Goal: Transaction & Acquisition: Purchase product/service

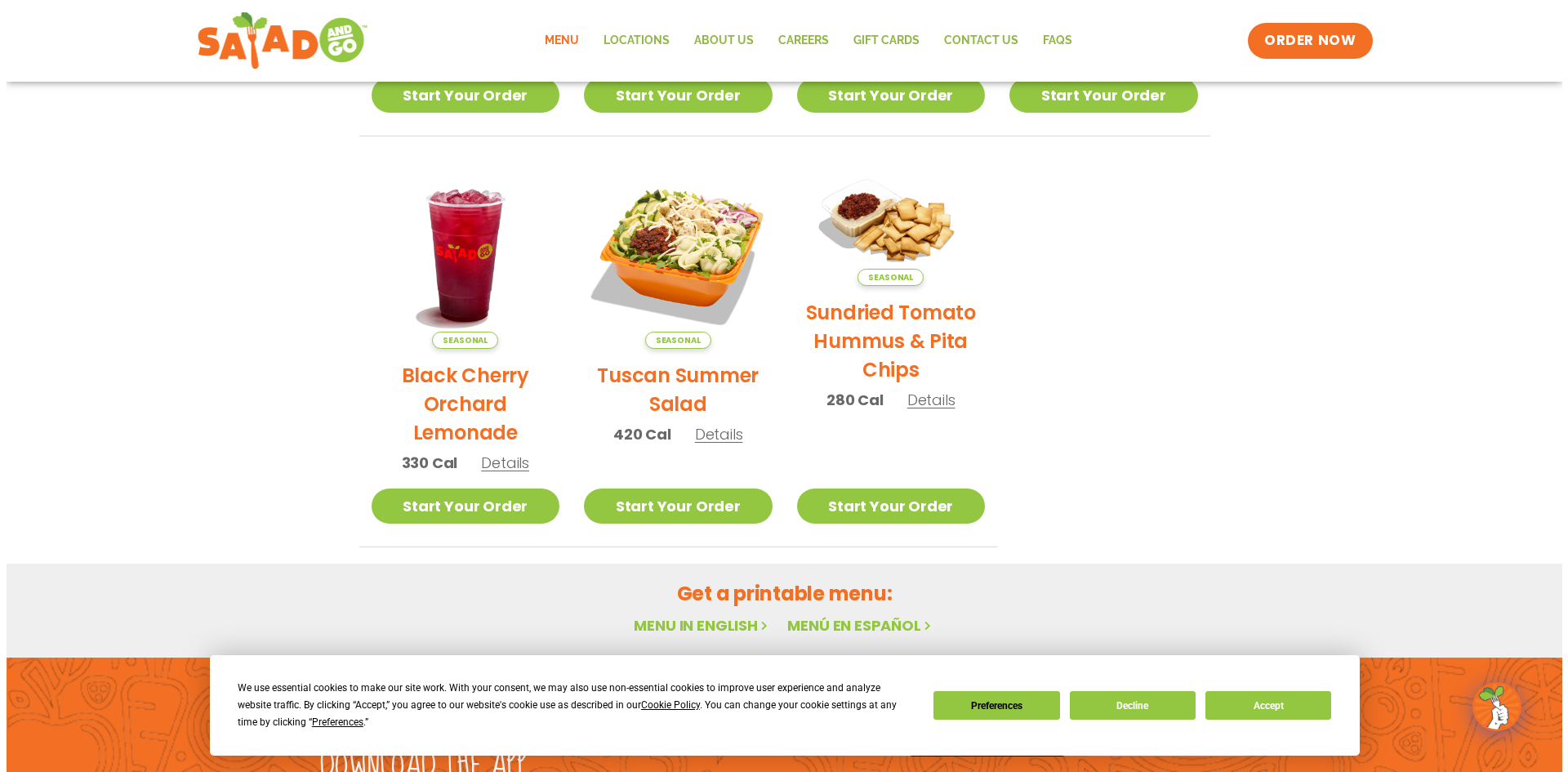
scroll to position [848, 0]
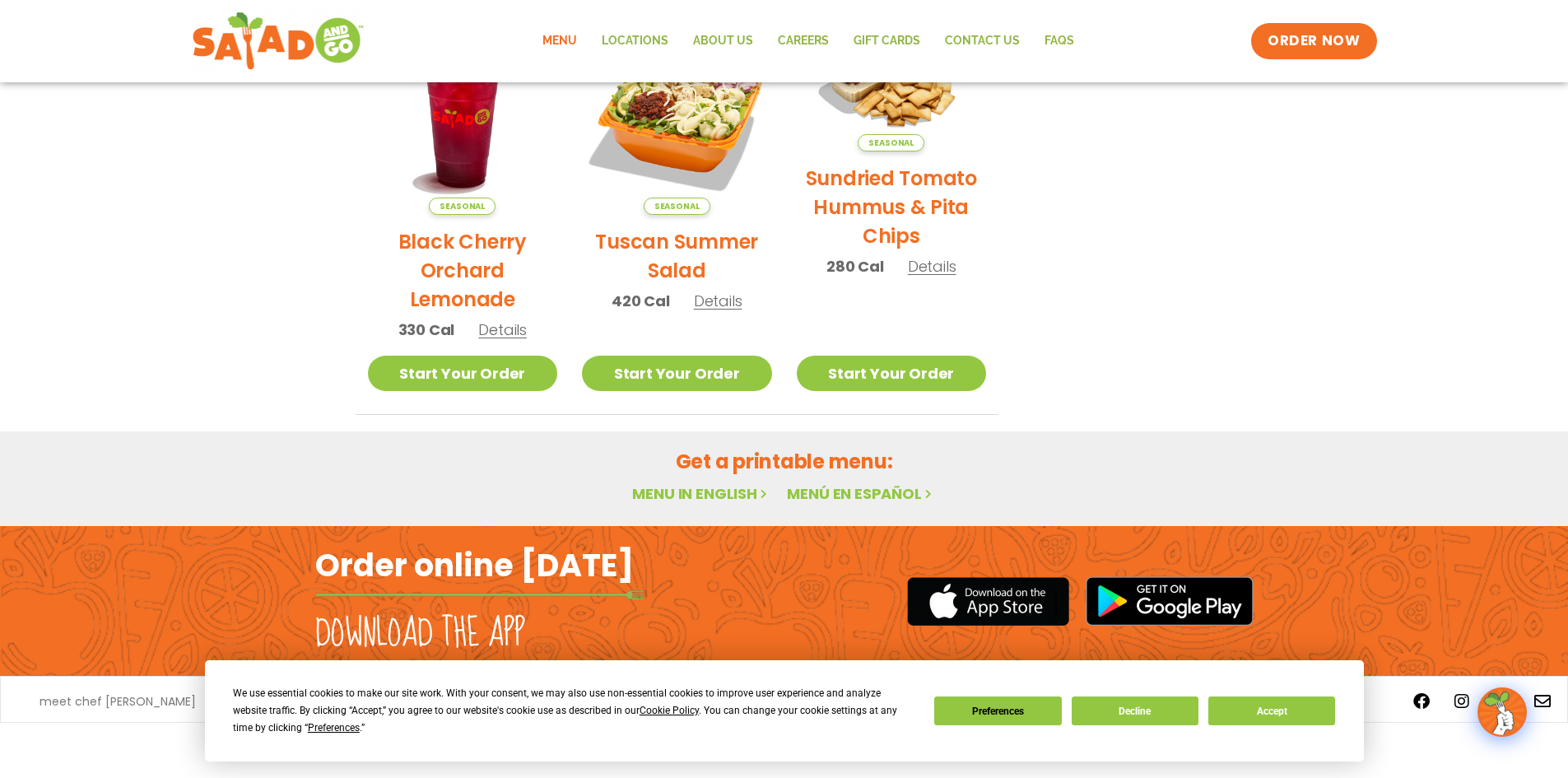
click at [720, 298] on span "Details" at bounding box center [718, 300] width 49 height 20
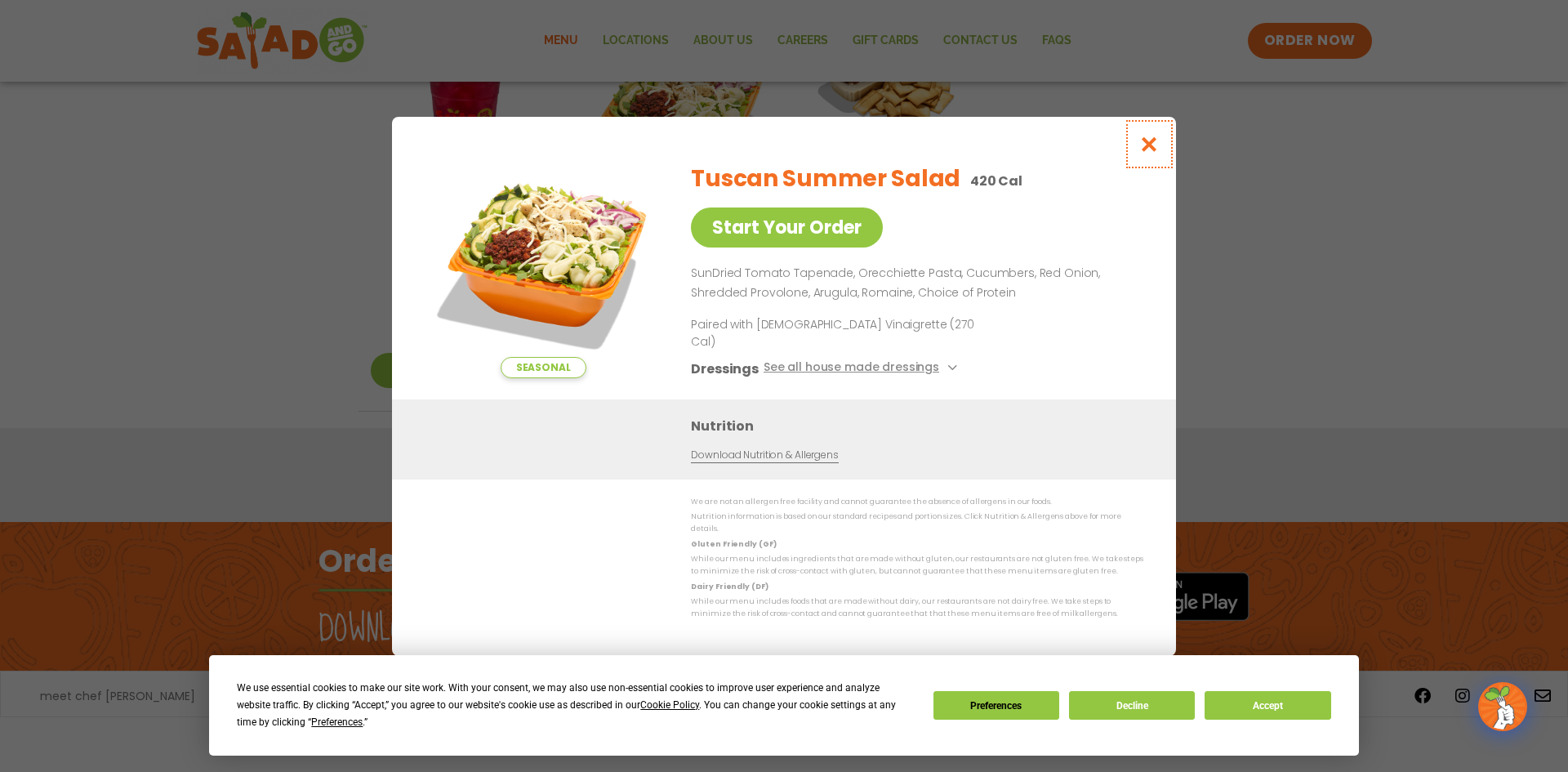
click at [1150, 152] on icon "Close modal" at bounding box center [1149, 145] width 20 height 18
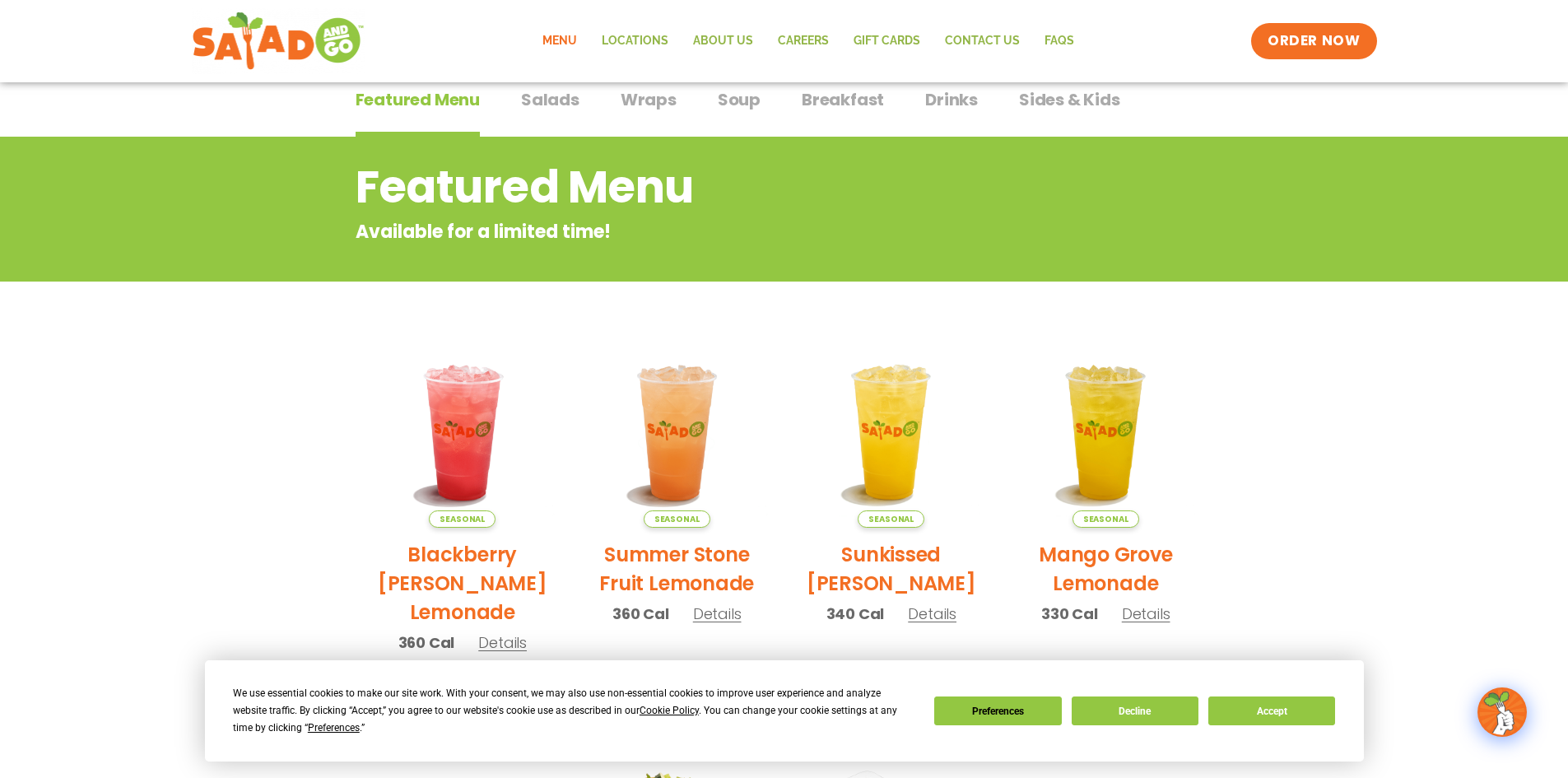
scroll to position [114, 0]
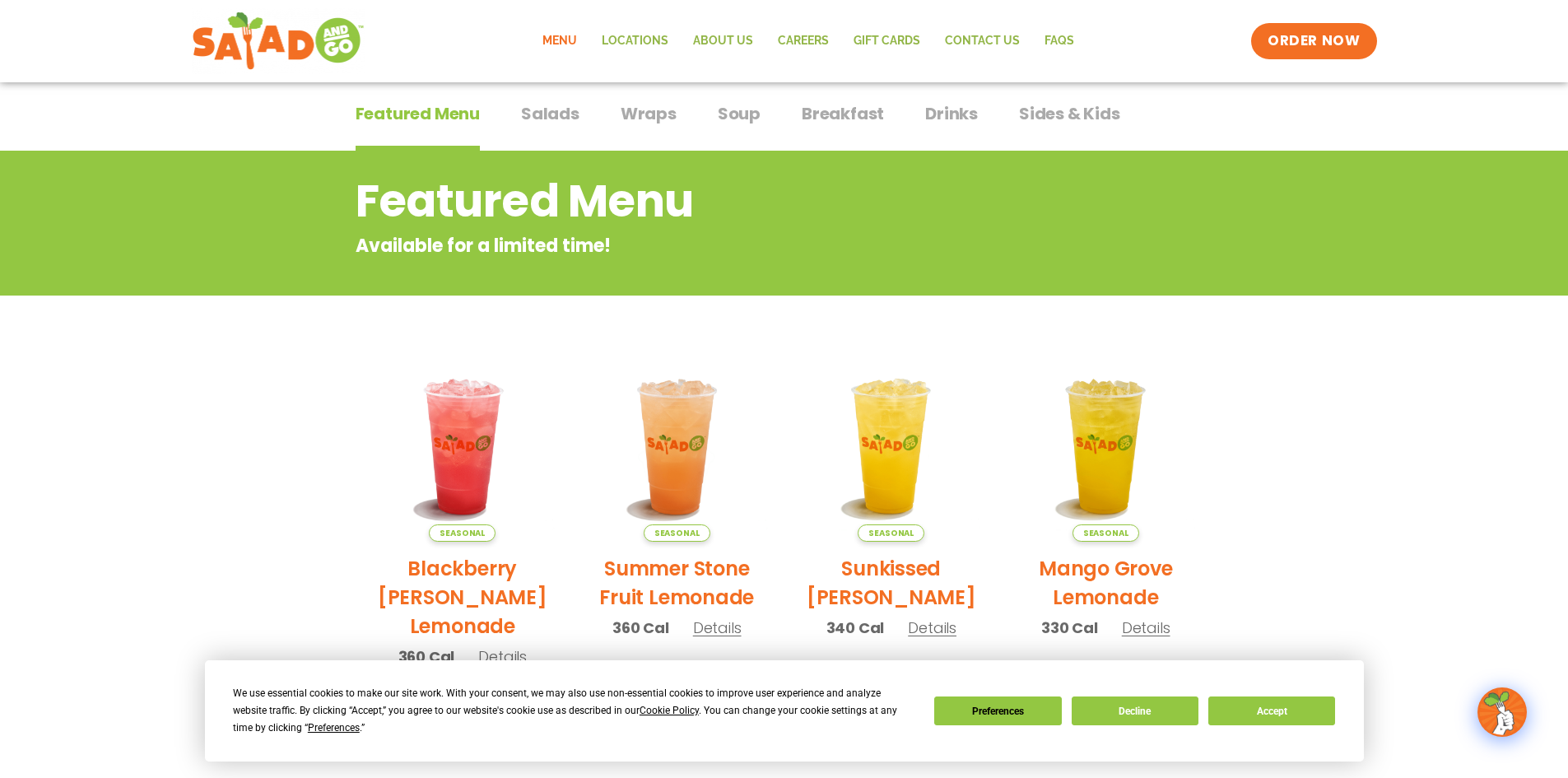
click at [643, 116] on span "Wraps" at bounding box center [648, 114] width 56 height 25
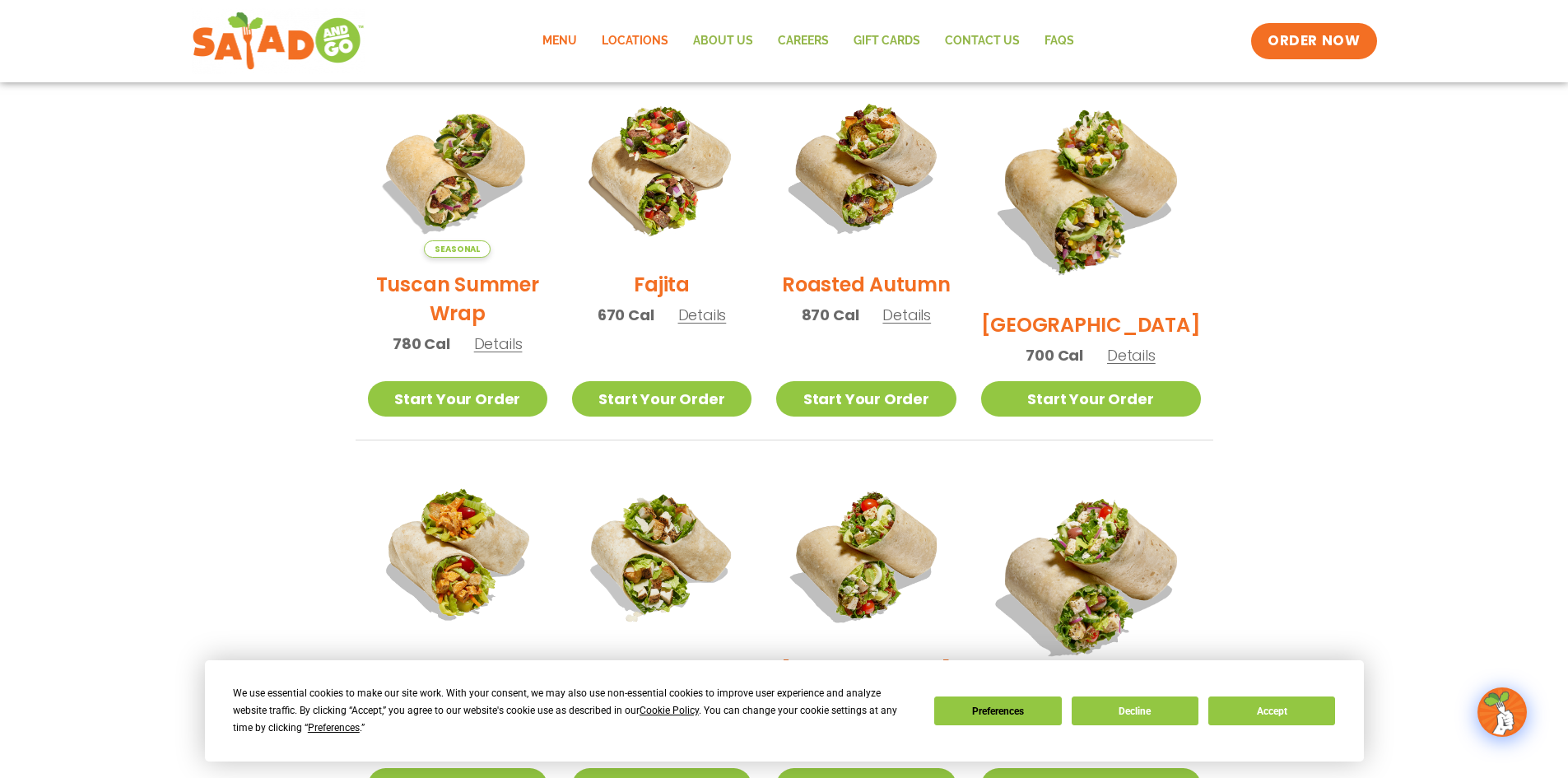
scroll to position [439, 0]
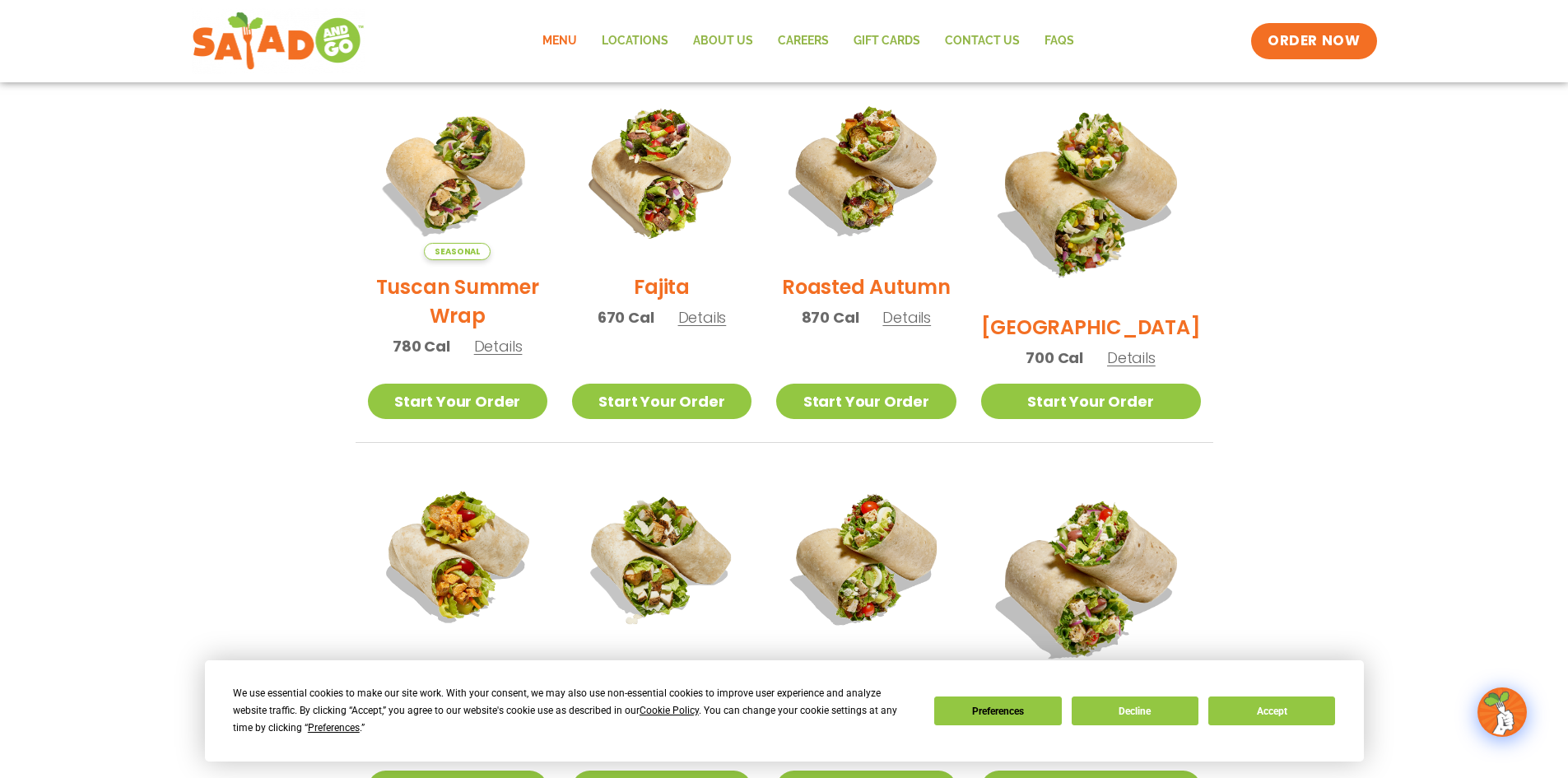
click at [568, 39] on link "Menu" at bounding box center [559, 41] width 59 height 38
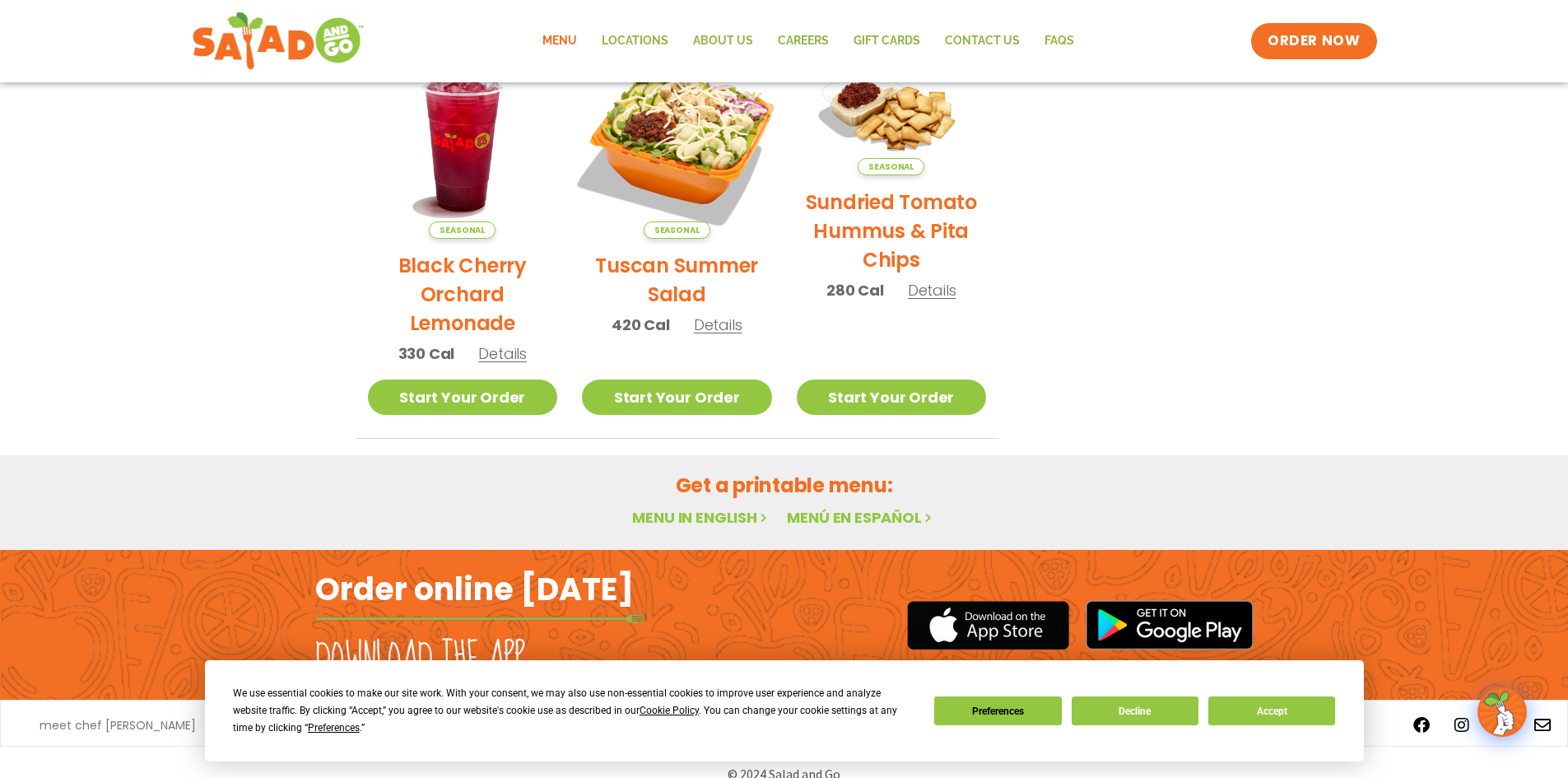
scroll to position [855, 0]
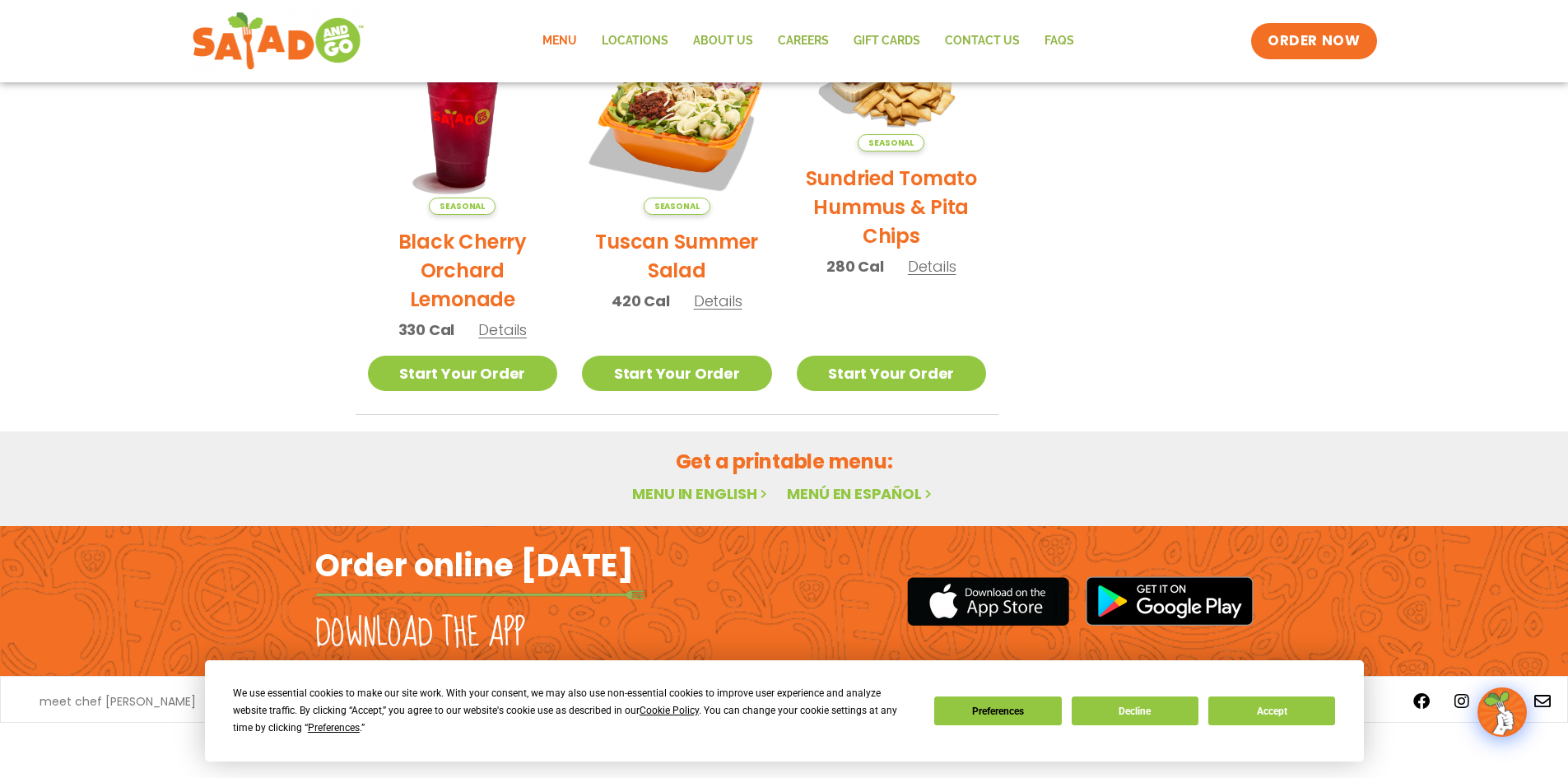
click at [730, 486] on link "Menu in English" at bounding box center [701, 493] width 139 height 20
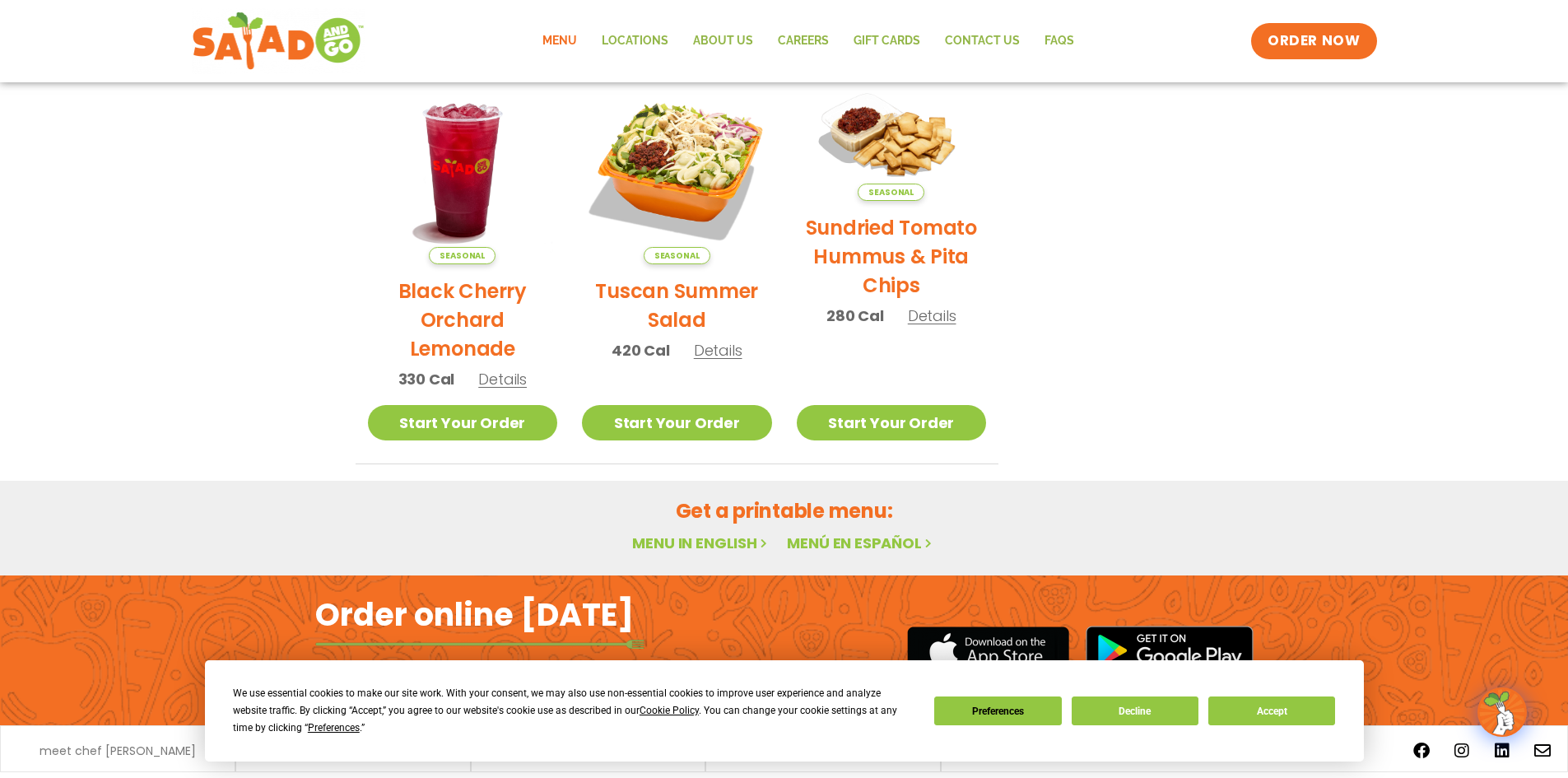
scroll to position [855, 0]
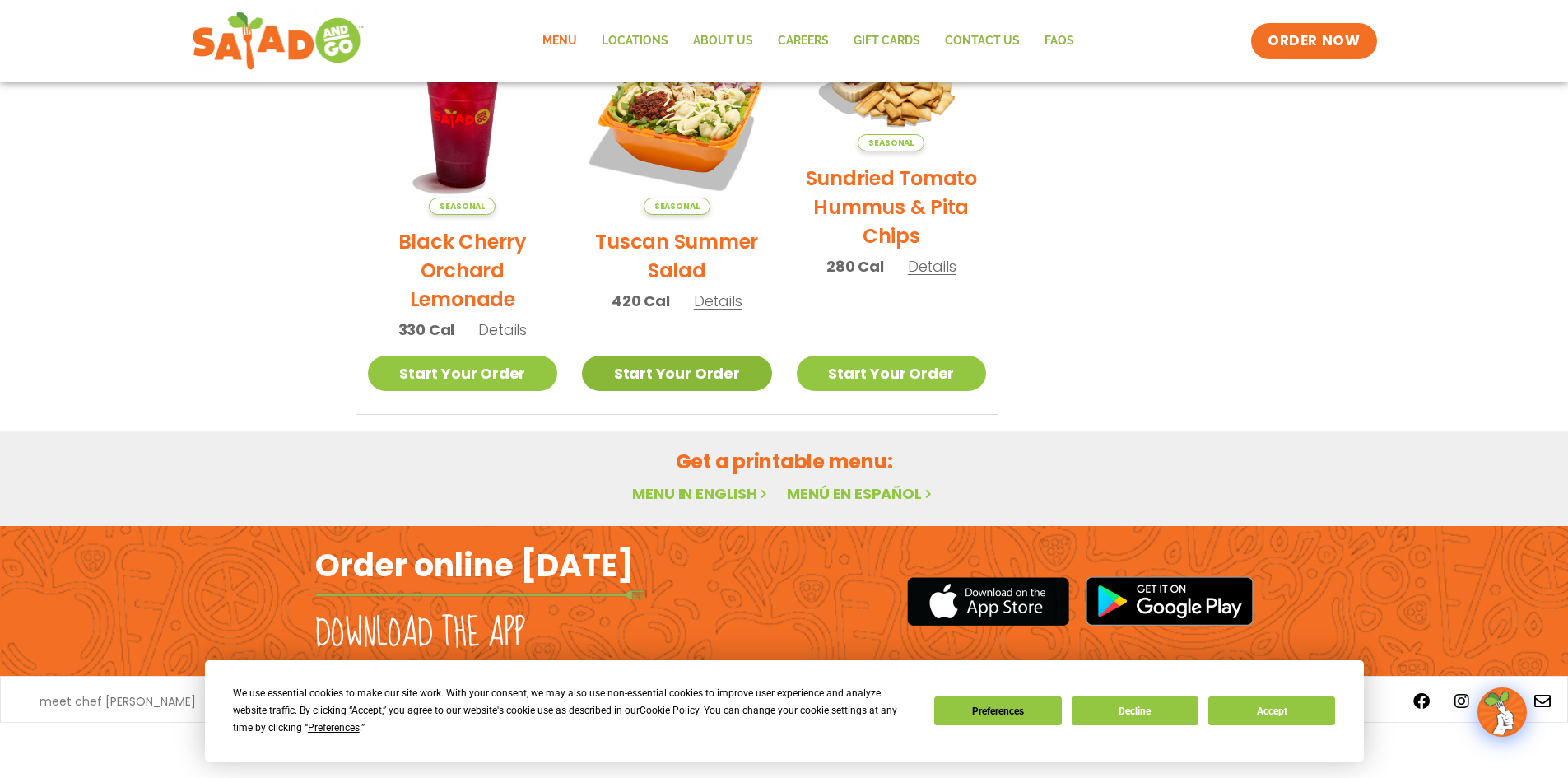
click at [712, 385] on link "Start Your Order" at bounding box center [676, 374] width 190 height 35
click at [1290, 702] on button "Accept" at bounding box center [1272, 711] width 127 height 29
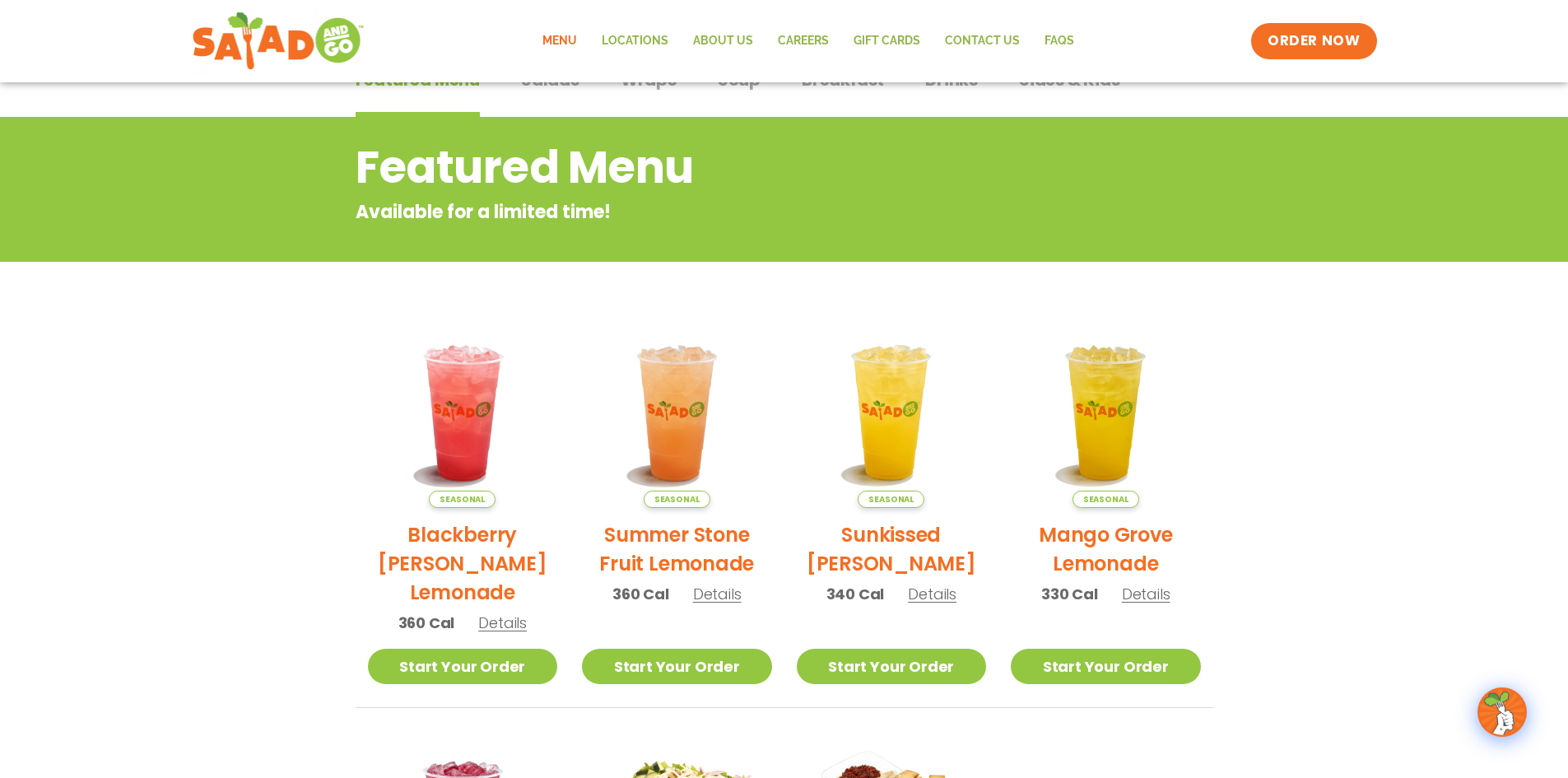
scroll to position [114, 0]
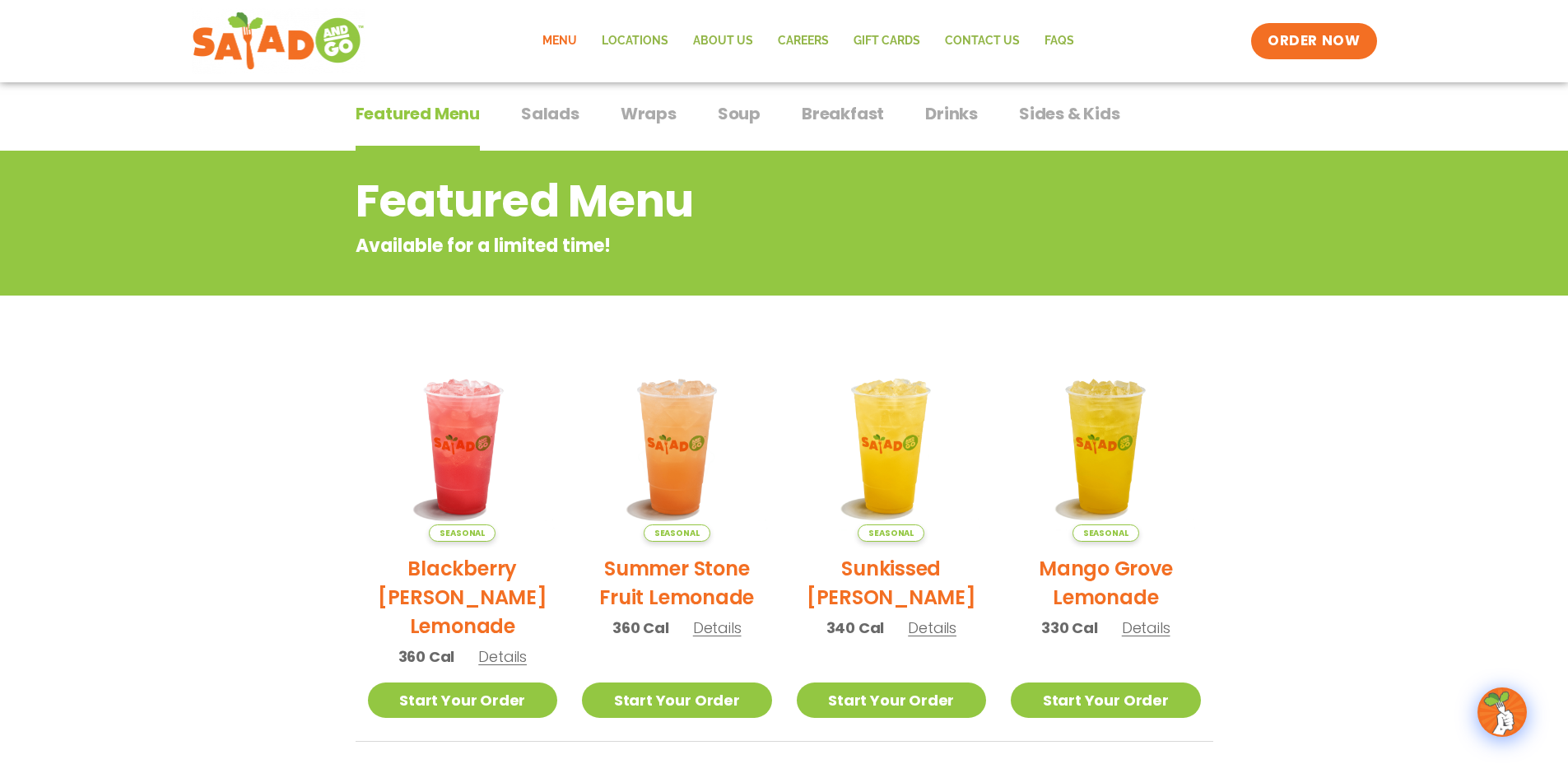
click at [825, 117] on span "Breakfast" at bounding box center [842, 114] width 82 height 25
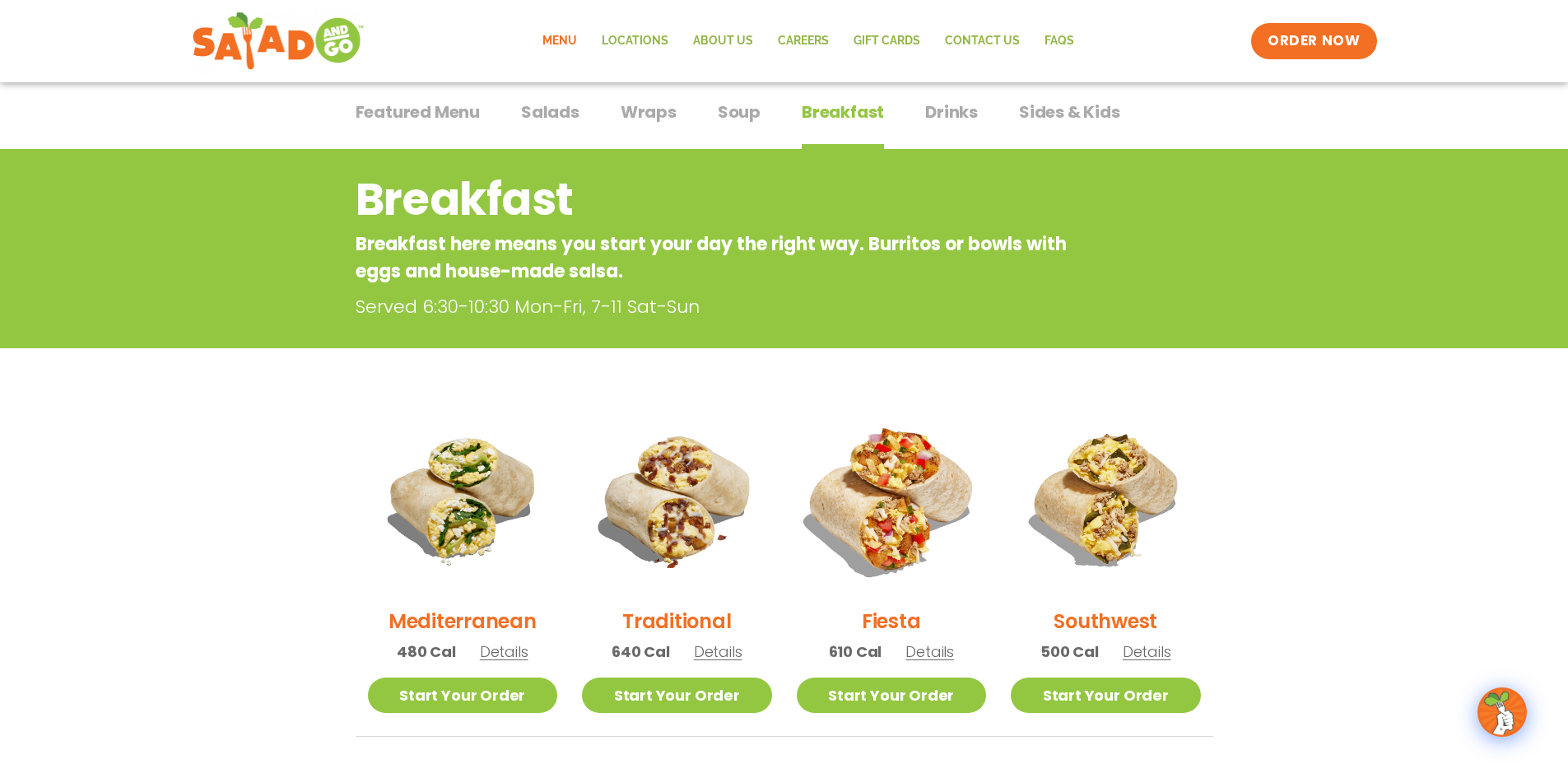
scroll to position [114, 0]
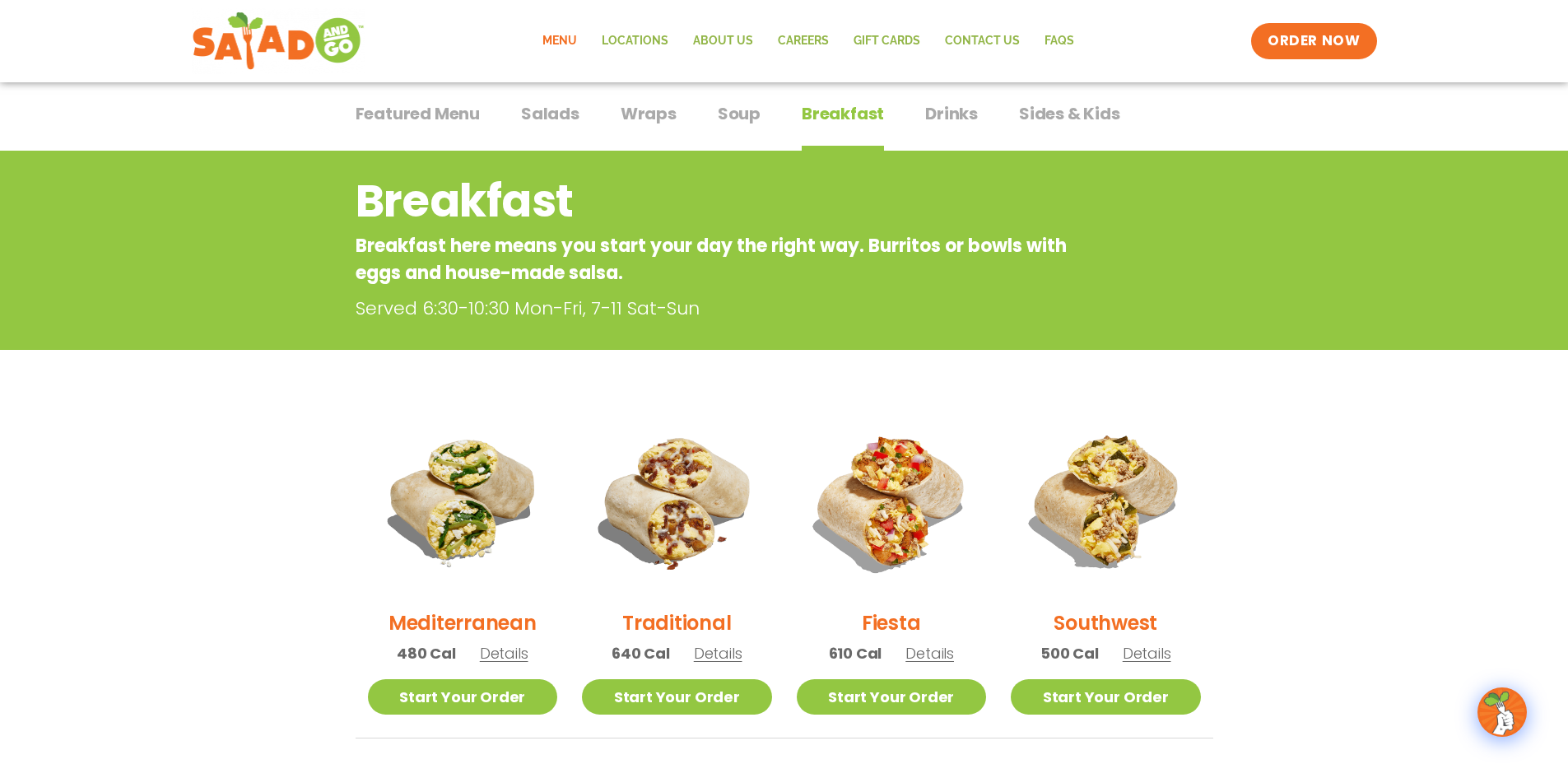
click at [456, 117] on span "Featured Menu" at bounding box center [418, 114] width 124 height 25
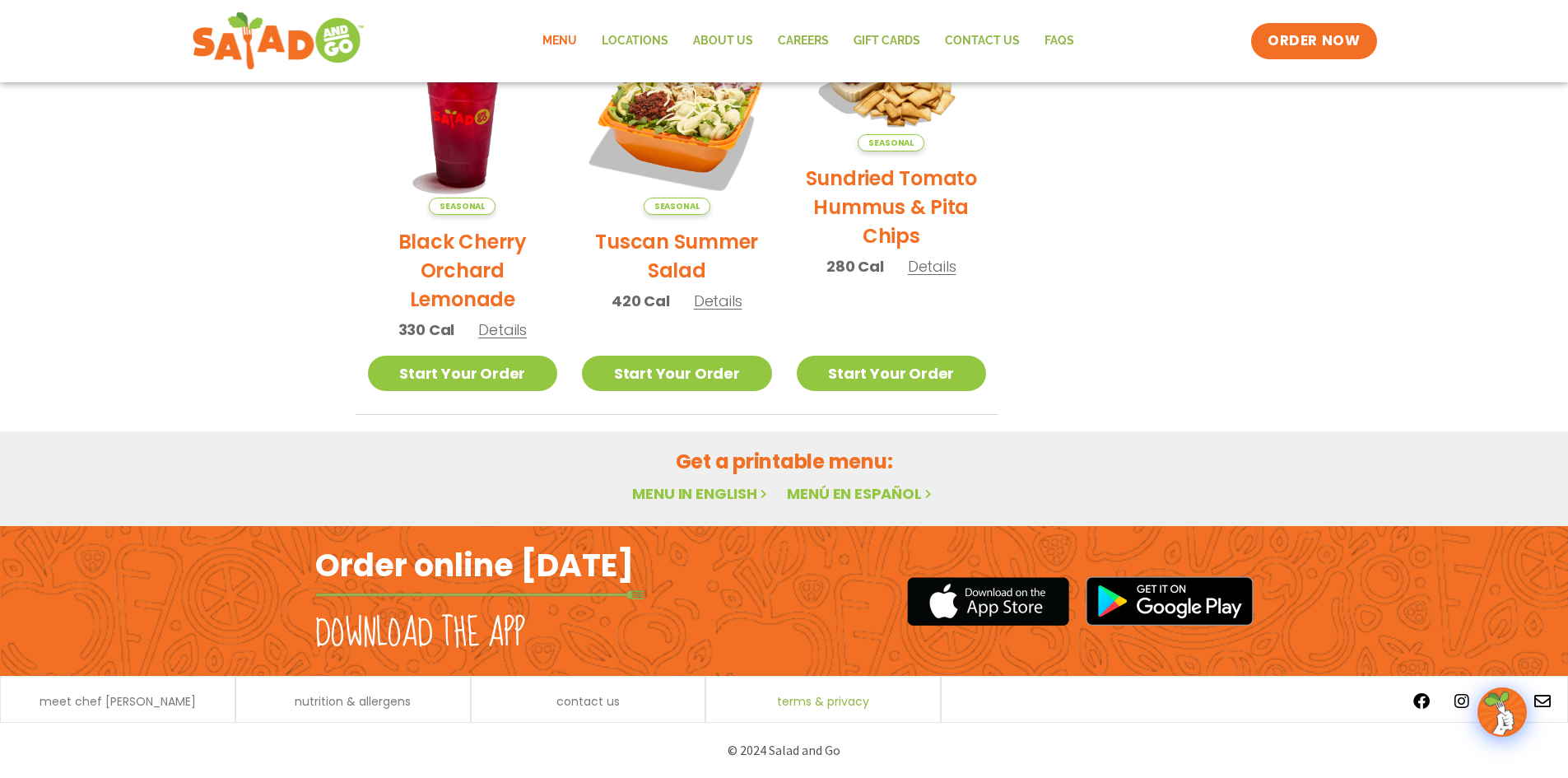
scroll to position [773, 0]
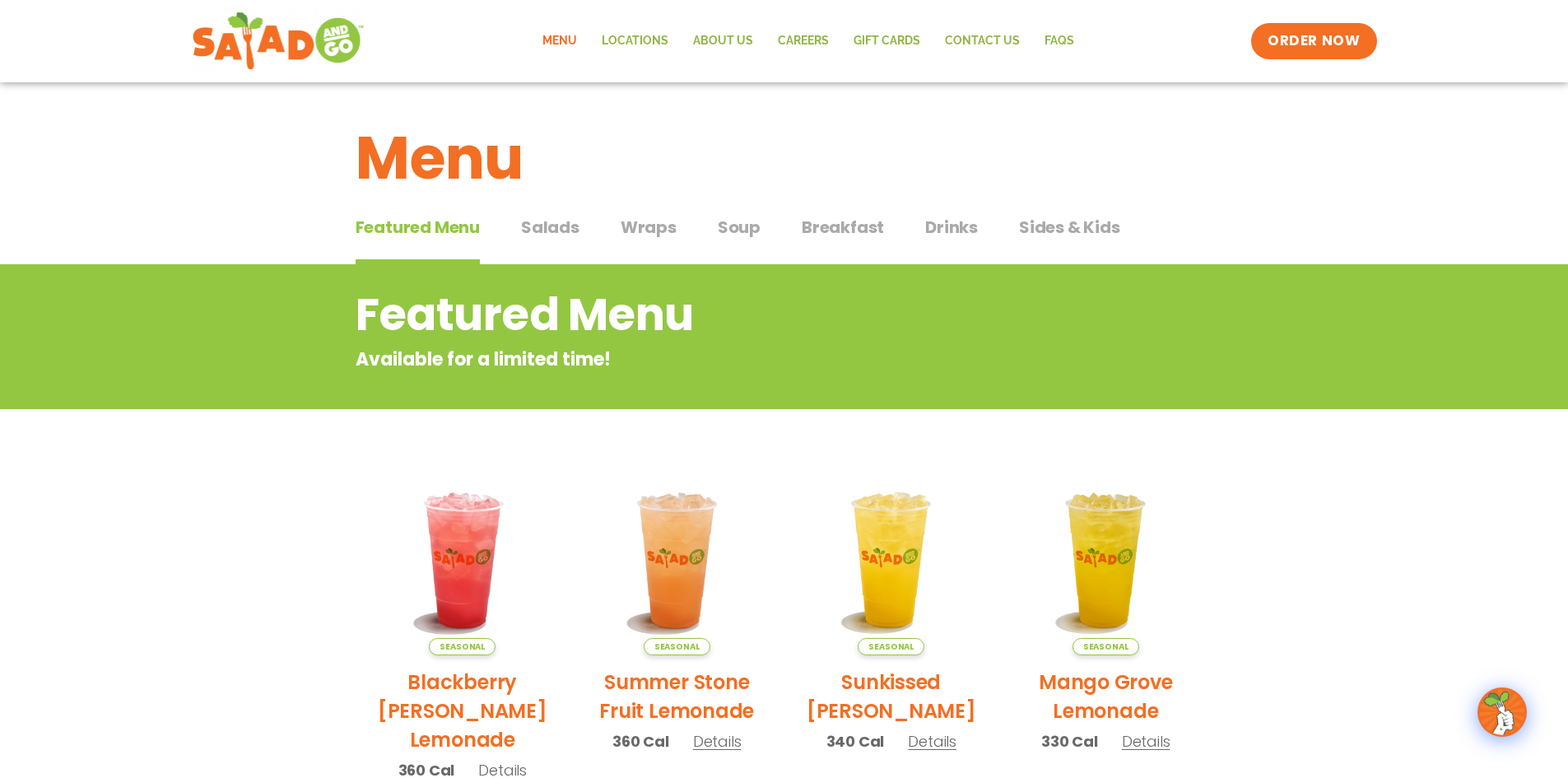
click at [569, 223] on span "Salads" at bounding box center [550, 227] width 58 height 25
